Goal: Information Seeking & Learning: Understand process/instructions

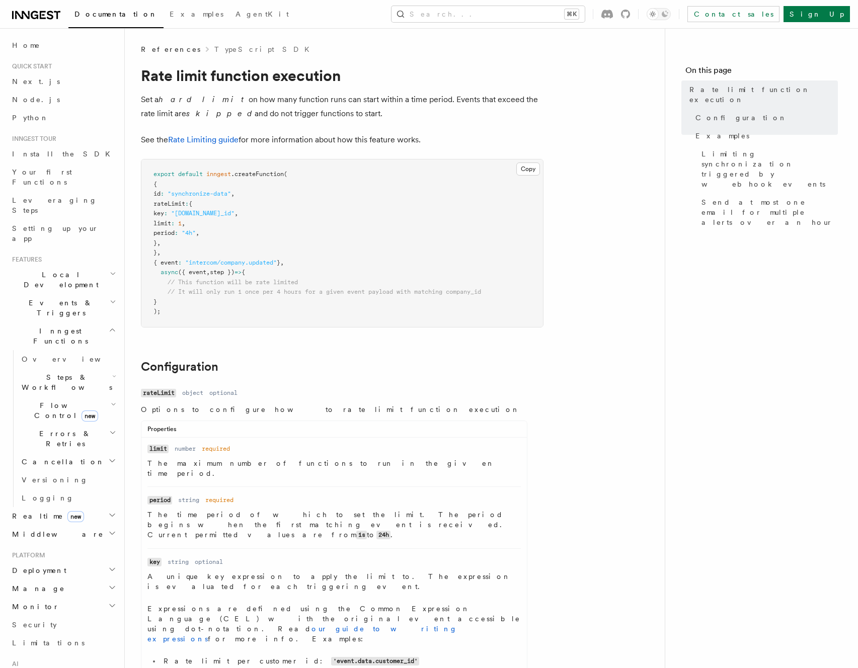
click at [349, 233] on pre "export default inngest .createFunction ( { id : "synchronize-data" , rateLimit …" at bounding box center [341, 243] width 401 height 168
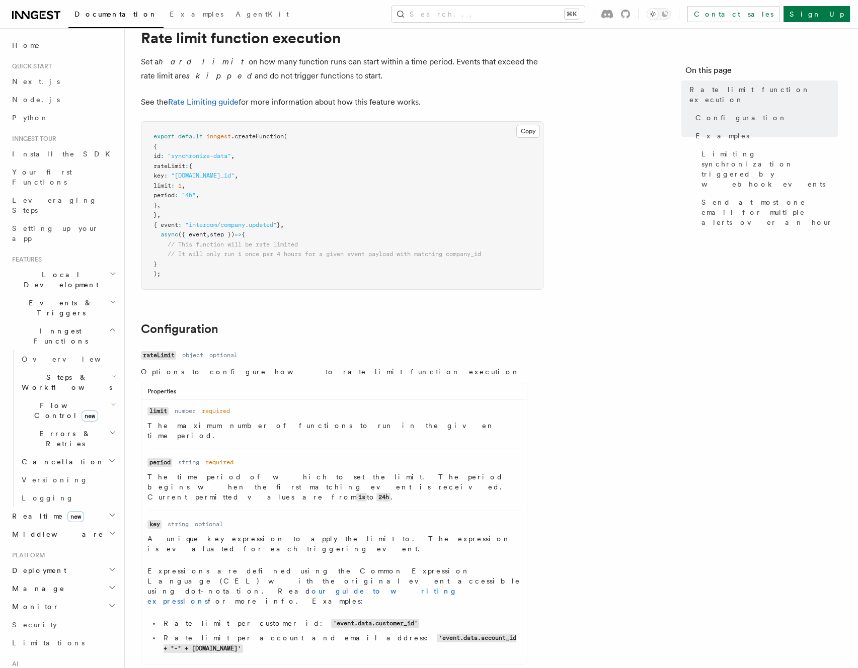
scroll to position [41, 0]
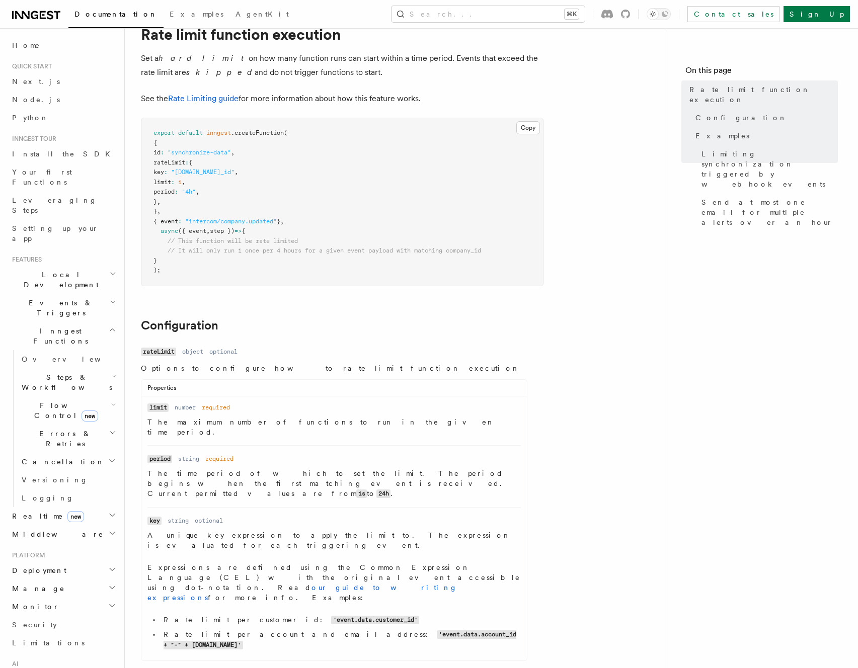
click at [334, 530] on p "A unique key expression to apply the limit to. The expression is evaluated for …" at bounding box center [333, 540] width 373 height 20
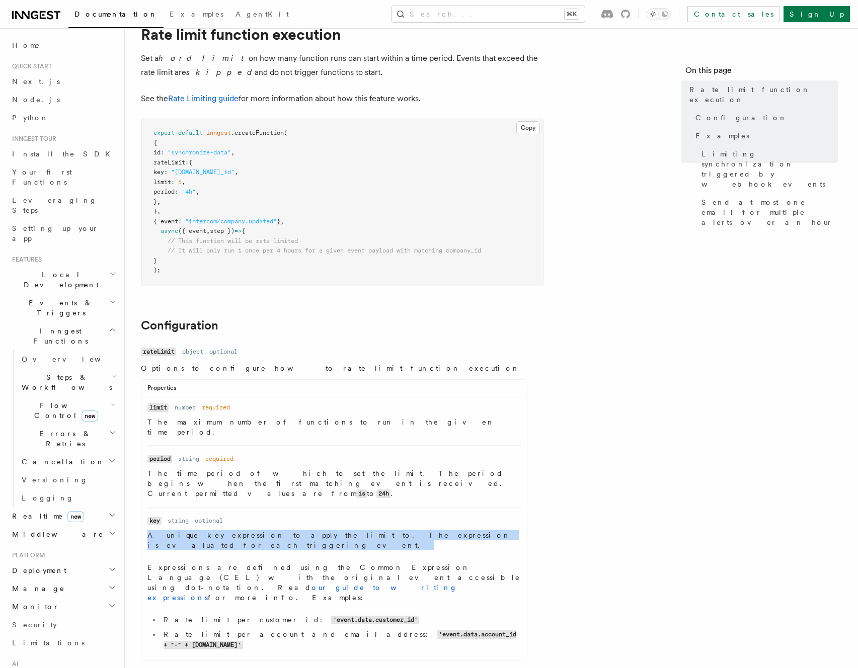
click at [334, 530] on p "A unique key expression to apply the limit to. The expression is evaluated for …" at bounding box center [333, 540] width 373 height 20
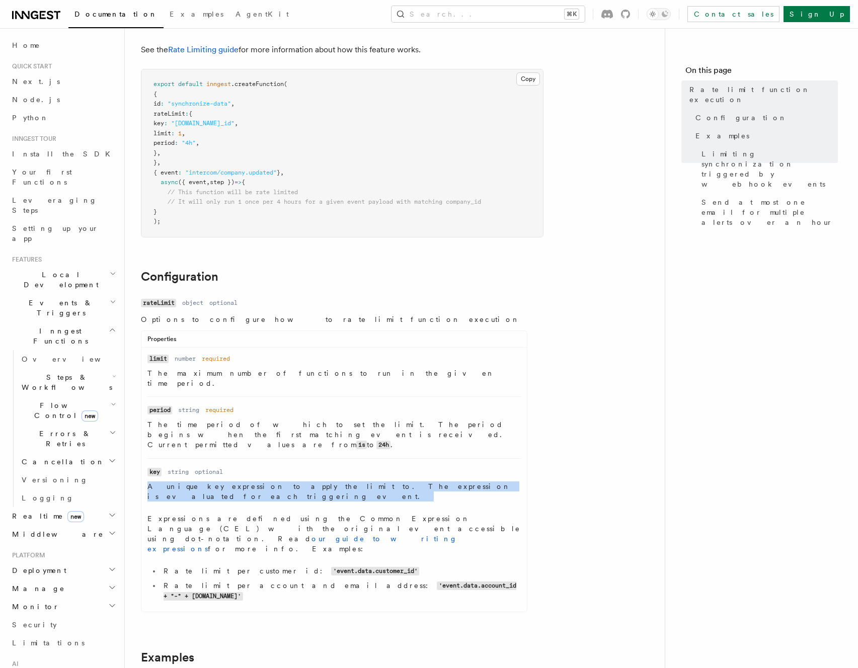
scroll to position [97, 0]
